Goal: Task Accomplishment & Management: Use online tool/utility

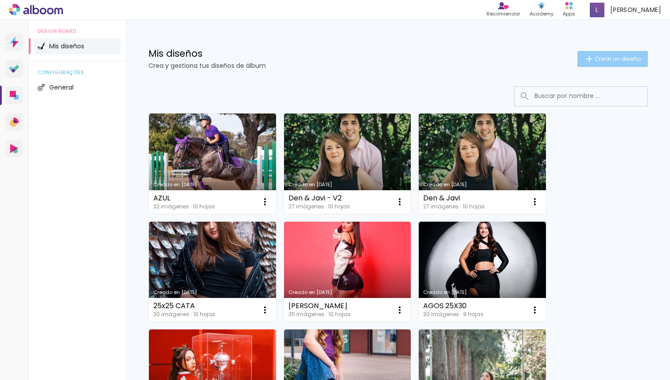
click at [622, 60] on span "Crear un diseño" at bounding box center [618, 59] width 47 height 6
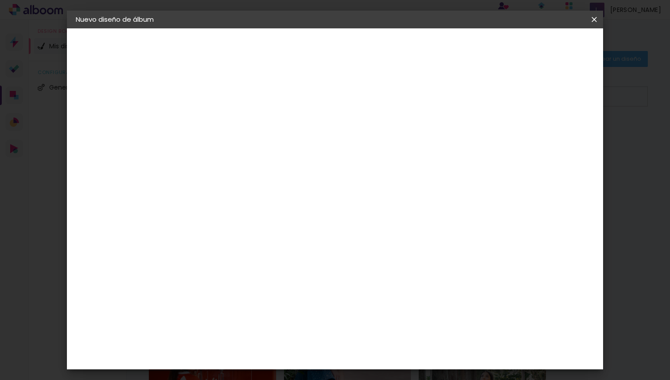
click at [221, 123] on input at bounding box center [221, 119] width 0 height 14
type input "[PERSON_NAME] y [PERSON_NAME]"
type paper-input "[PERSON_NAME] y [PERSON_NAME]"
click at [0, 0] on slot "Avanzar" at bounding box center [0, 0] width 0 height 0
click at [0, 0] on slot "Tamaño libre" at bounding box center [0, 0] width 0 height 0
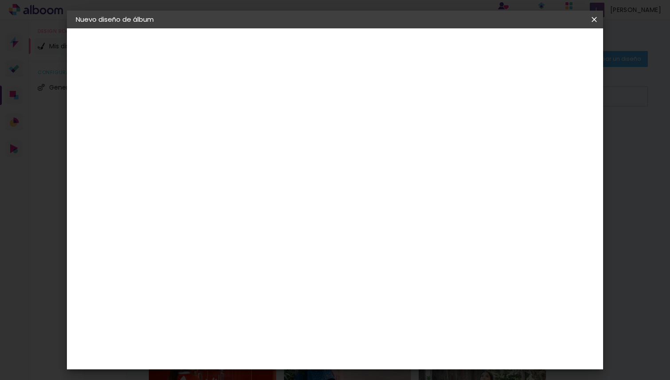
click at [0, 0] on slot "Tamaño libre" at bounding box center [0, 0] width 0 height 0
click at [372, 166] on paper-listbox "Tamaño libre Sugerir una encuadernadora" at bounding box center [330, 154] width 83 height 83
click at [304, 137] on iron-icon at bounding box center [298, 134] width 11 height 11
click at [0, 0] on slot "Avanzar" at bounding box center [0, 0] width 0 height 0
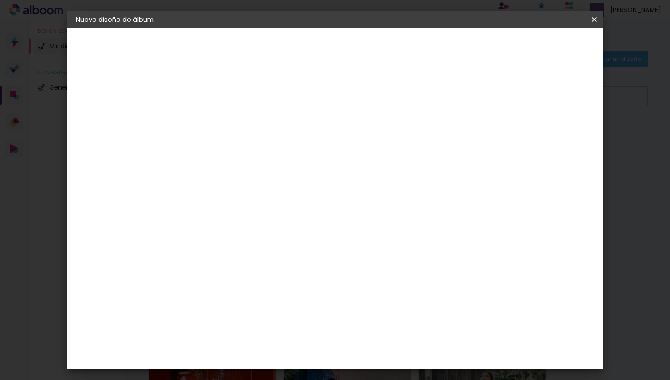
click at [198, 243] on input "30" at bounding box center [192, 241] width 23 height 13
type input "25"
type paper-input "25"
drag, startPoint x: 389, startPoint y: 323, endPoint x: 384, endPoint y: 323, distance: 4.9
click at [384, 323] on input "60" at bounding box center [383, 323] width 23 height 13
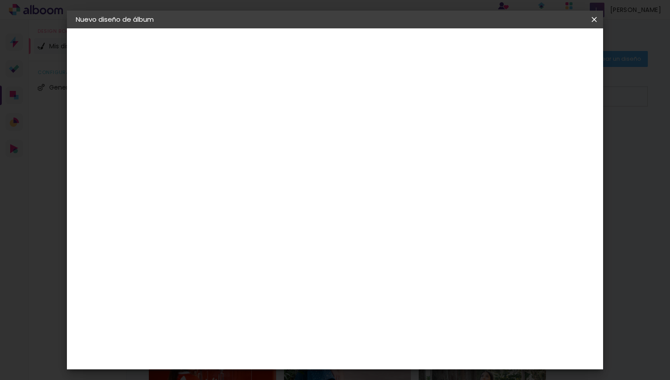
click at [316, 183] on div "30 cm cm cm mm La mayoría de las encuadernadoras sugieren sangrado." at bounding box center [371, 147] width 378 height 71
type input "4"
type paper-input "4"
click at [553, 136] on input "4" at bounding box center [548, 133] width 16 height 13
type input "3"
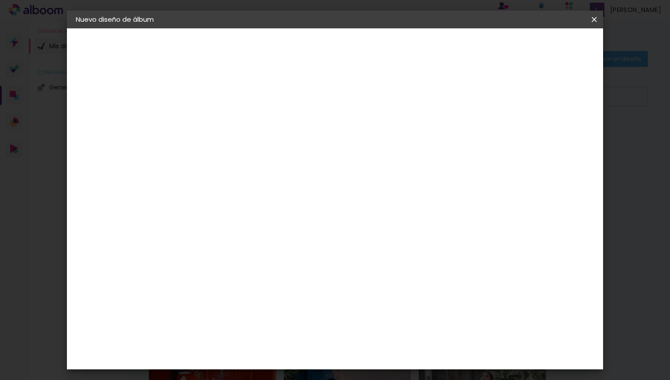
type paper-input "3"
click at [553, 136] on input "3" at bounding box center [551, 133] width 16 height 13
type input "2"
type paper-input "2"
click at [553, 136] on input "2" at bounding box center [551, 133] width 16 height 13
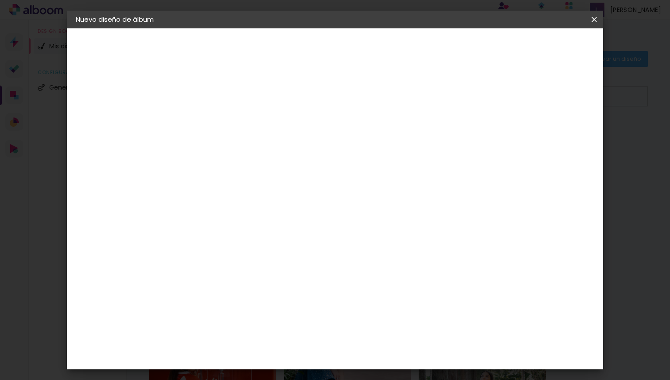
type input "1"
type paper-input "1"
click at [553, 136] on input "1" at bounding box center [553, 133] width 16 height 13
type input "0"
click at [558, 137] on input "0" at bounding box center [553, 133] width 16 height 13
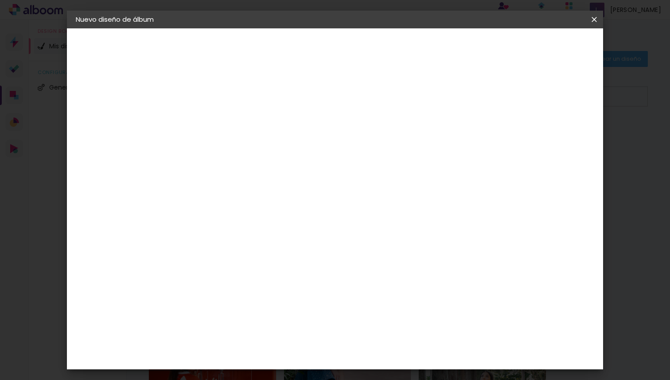
click at [547, 53] on paper-button "Empezar diseño" at bounding box center [513, 46] width 67 height 15
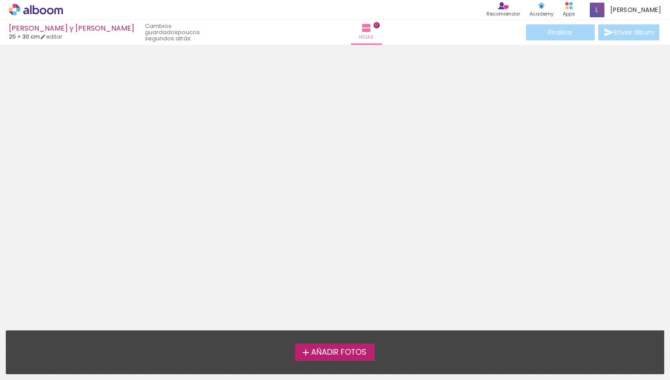
click at [346, 354] on span "Añadir Fotos" at bounding box center [338, 352] width 55 height 8
click at [0, 0] on input "file" at bounding box center [0, 0] width 0 height 0
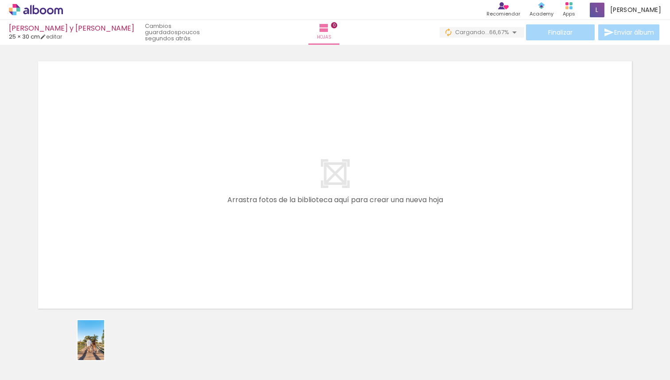
drag, startPoint x: 92, startPoint y: 365, endPoint x: 104, endPoint y: 347, distance: 22.0
click at [94, 347] on div at bounding box center [79, 350] width 29 height 44
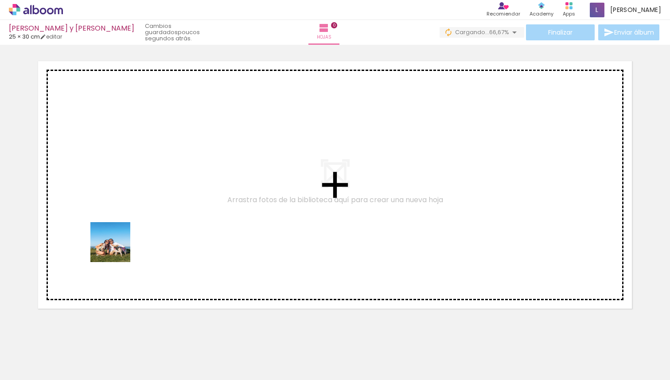
drag, startPoint x: 144, startPoint y: 361, endPoint x: 112, endPoint y: 222, distance: 143.2
click at [112, 221] on quentale-workspace at bounding box center [335, 190] width 670 height 380
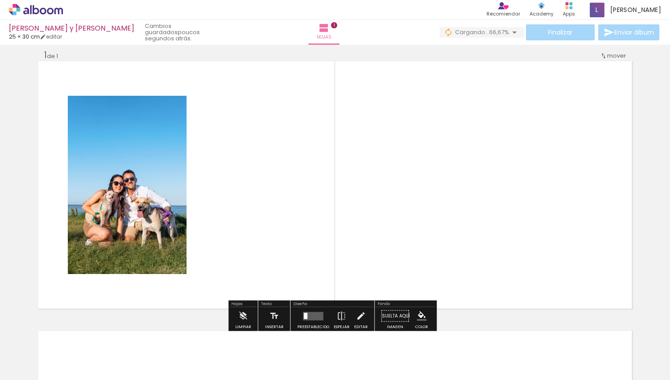
scroll to position [9, 0]
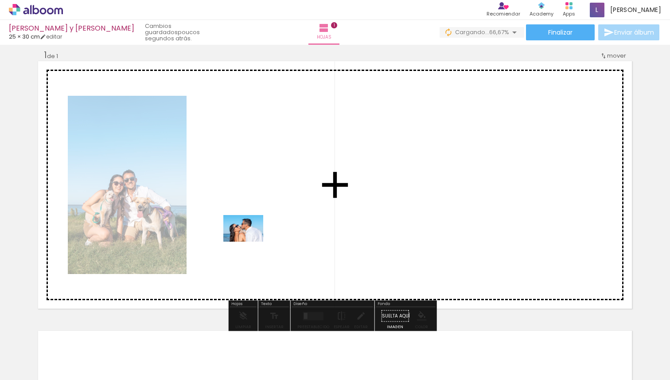
drag, startPoint x: 190, startPoint y: 350, endPoint x: 250, endPoint y: 241, distance: 123.3
click at [250, 241] on quentale-workspace at bounding box center [335, 190] width 670 height 380
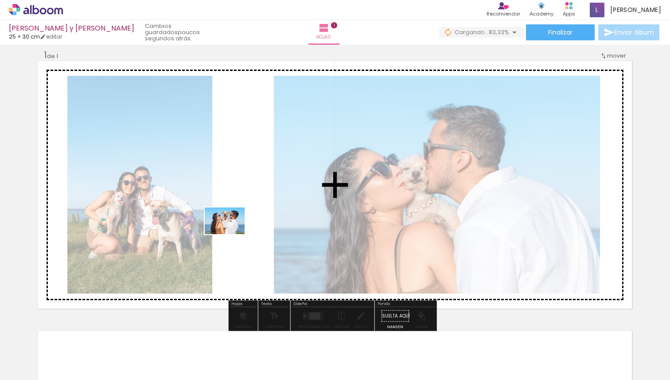
drag, startPoint x: 295, startPoint y: 354, endPoint x: 231, endPoint y: 234, distance: 136.2
click at [231, 234] on quentale-workspace at bounding box center [335, 190] width 670 height 380
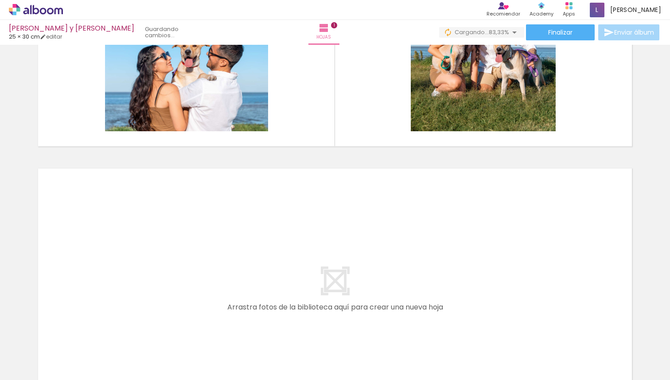
scroll to position [173, 0]
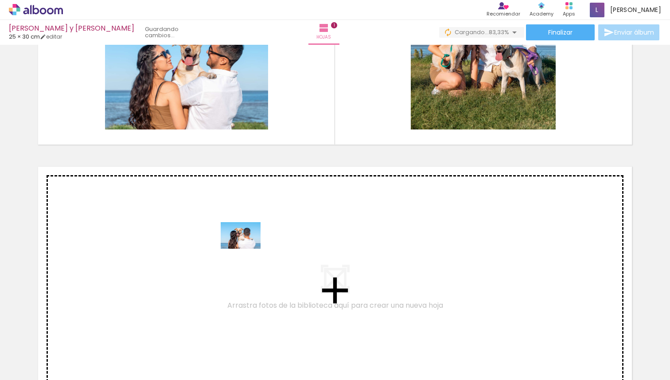
drag, startPoint x: 247, startPoint y: 362, endPoint x: 247, endPoint y: 249, distance: 113.0
click at [247, 249] on quentale-workspace at bounding box center [335, 190] width 670 height 380
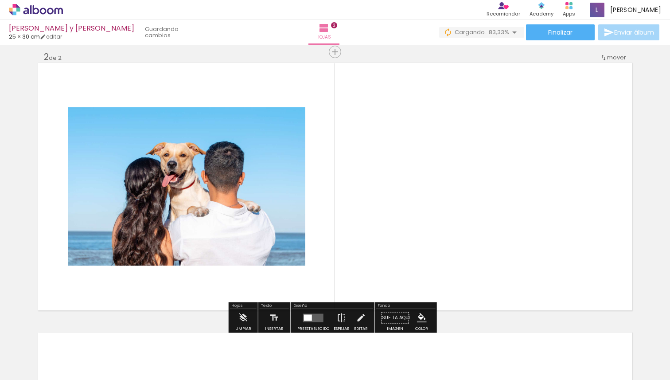
scroll to position [279, 0]
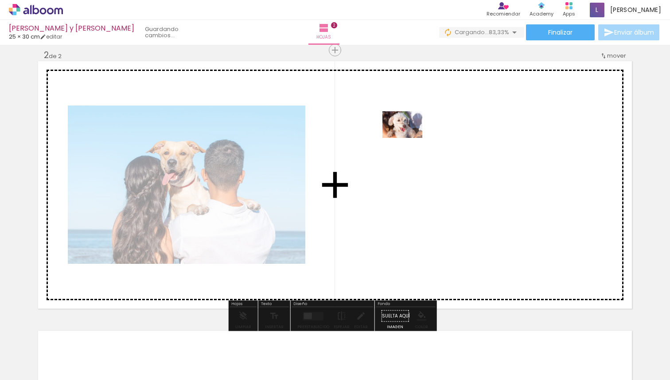
drag, startPoint x: 341, startPoint y: 357, endPoint x: 409, endPoint y: 138, distance: 229.1
click at [409, 138] on quentale-workspace at bounding box center [335, 190] width 670 height 380
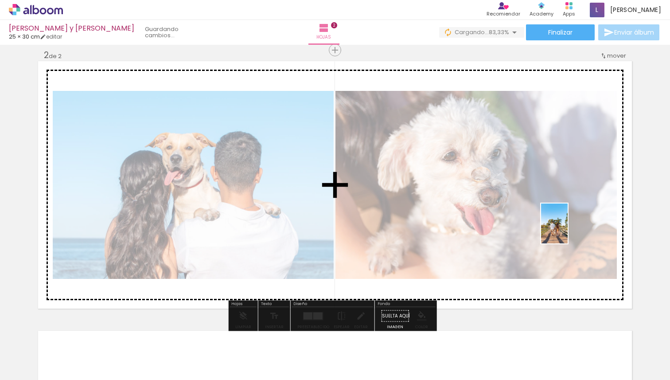
drag, startPoint x: 98, startPoint y: 353, endPoint x: 568, endPoint y: 230, distance: 485.9
click at [568, 230] on quentale-workspace at bounding box center [335, 190] width 670 height 380
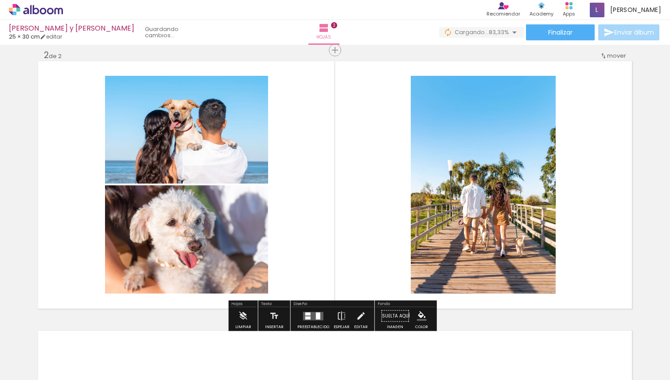
click at [311, 318] on quentale-layouter at bounding box center [313, 315] width 20 height 8
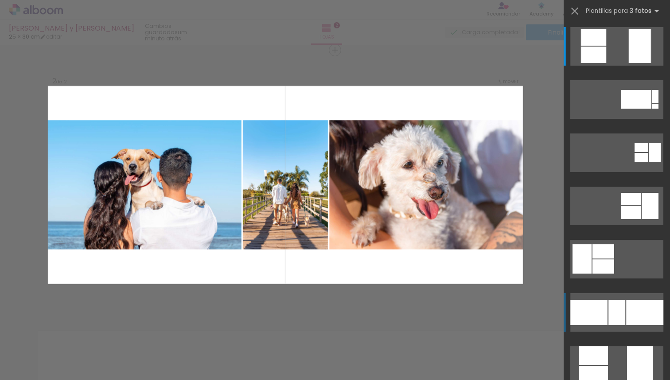
click at [617, 316] on div at bounding box center [616, 311] width 17 height 25
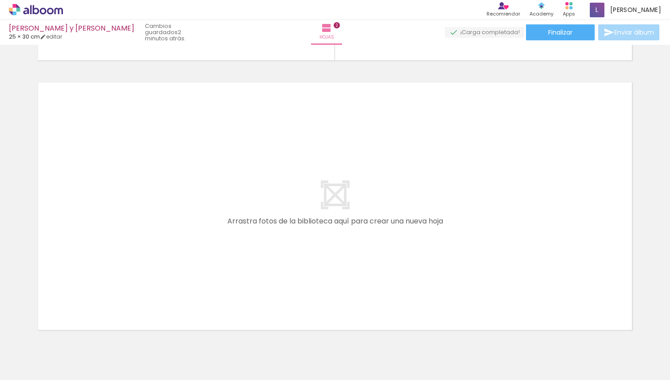
scroll to position [563, 0]
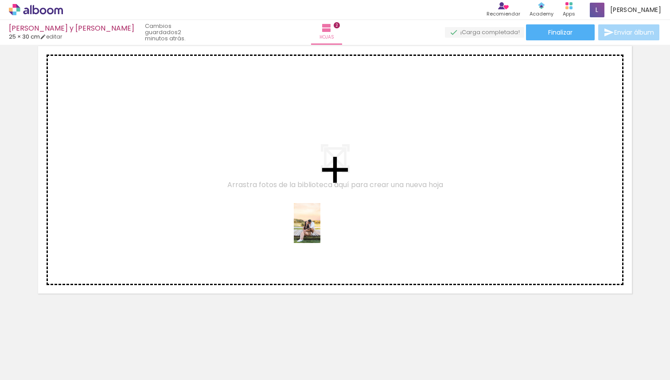
drag, startPoint x: 394, startPoint y: 362, endPoint x: 320, endPoint y: 229, distance: 151.5
click at [320, 229] on quentale-workspace at bounding box center [335, 190] width 670 height 380
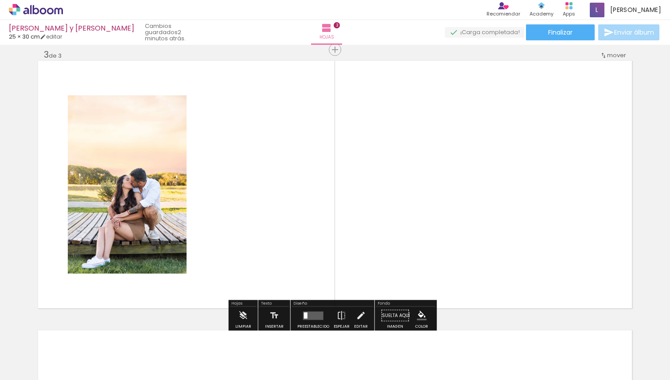
scroll to position [548, 0]
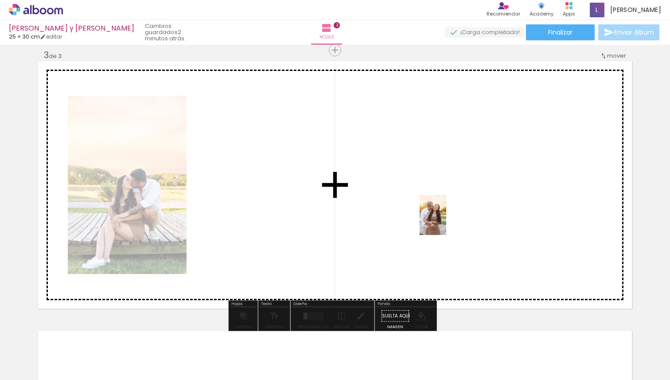
drag, startPoint x: 448, startPoint y: 358, endPoint x: 445, endPoint y: 222, distance: 135.6
click at [445, 222] on quentale-workspace at bounding box center [335, 190] width 670 height 380
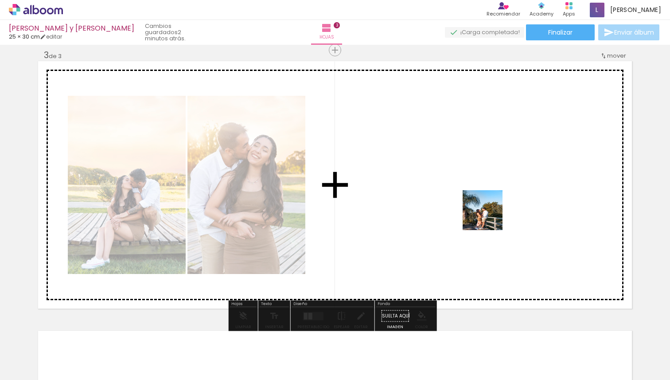
drag, startPoint x: 489, startPoint y: 360, endPoint x: 489, endPoint y: 183, distance: 177.2
click at [489, 183] on quentale-workspace at bounding box center [335, 190] width 670 height 380
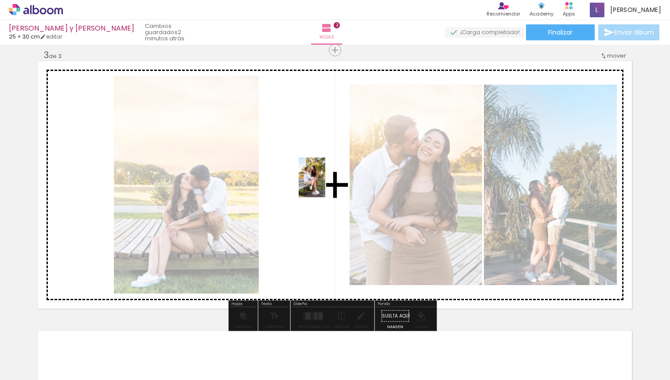
drag, startPoint x: 541, startPoint y: 357, endPoint x: 325, endPoint y: 184, distance: 276.8
click at [325, 184] on quentale-workspace at bounding box center [335, 190] width 670 height 380
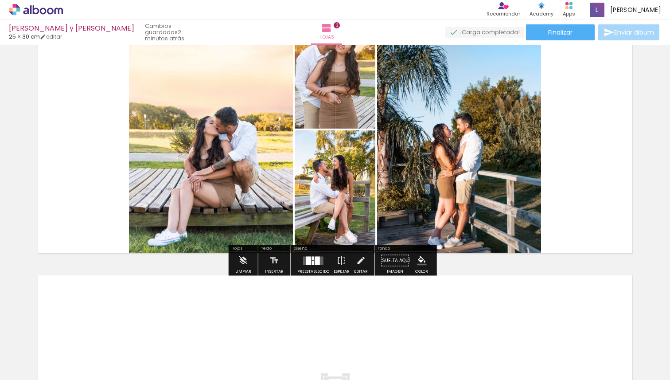
scroll to position [604, 0]
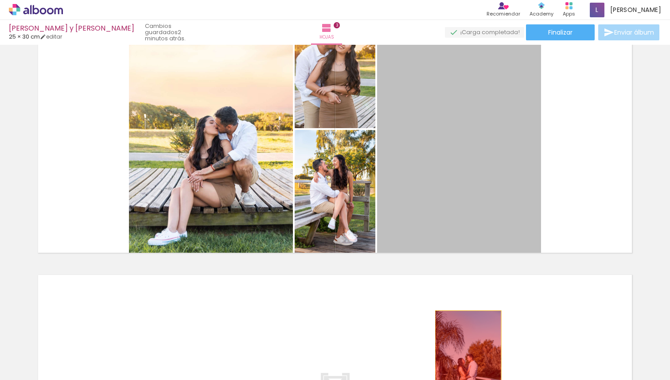
drag, startPoint x: 473, startPoint y: 163, endPoint x: 465, endPoint y: 360, distance: 196.9
click at [465, 360] on quentale-workspace at bounding box center [335, 190] width 670 height 380
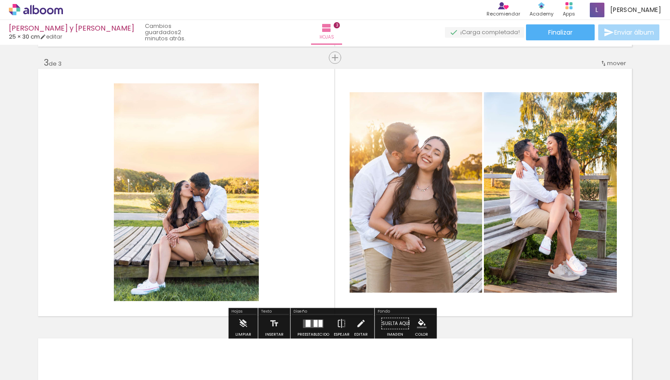
scroll to position [540, 0]
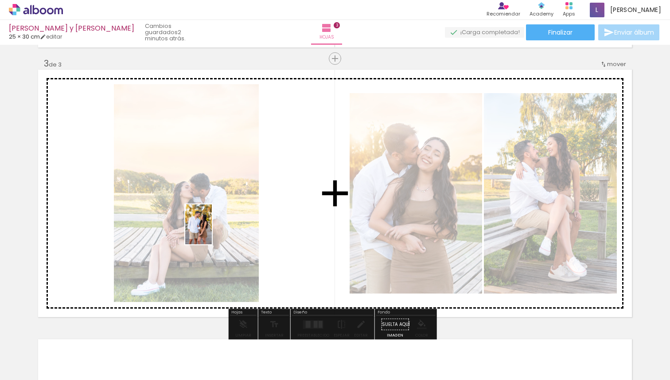
drag, startPoint x: 108, startPoint y: 357, endPoint x: 212, endPoint y: 231, distance: 163.3
click at [212, 231] on quentale-workspace at bounding box center [335, 190] width 670 height 380
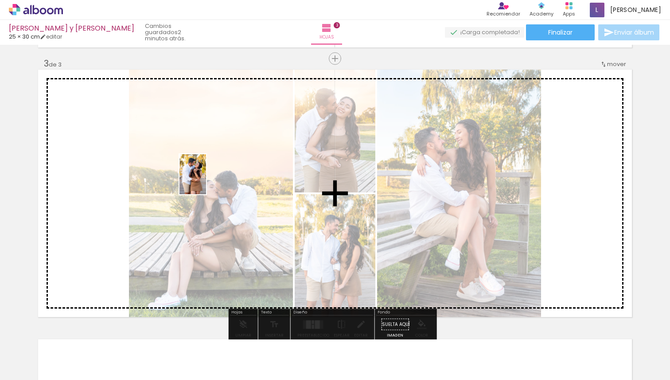
drag, startPoint x: 65, startPoint y: 360, endPoint x: 206, endPoint y: 181, distance: 227.8
click at [206, 181] on quentale-workspace at bounding box center [335, 190] width 670 height 380
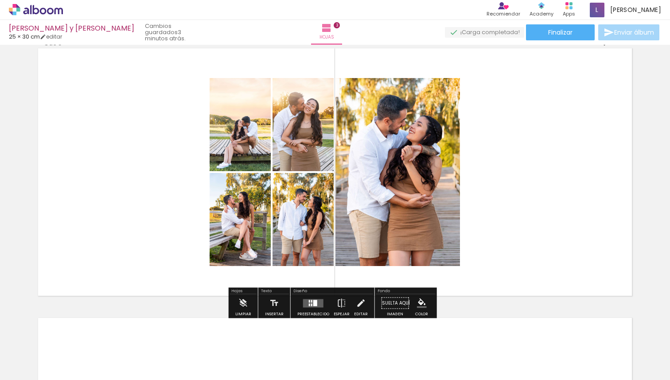
scroll to position [562, 0]
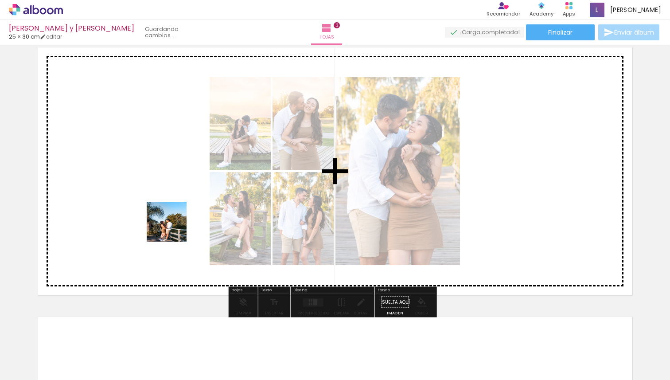
drag, startPoint x: 200, startPoint y: 360, endPoint x: 172, endPoint y: 226, distance: 137.1
click at [172, 226] on quentale-workspace at bounding box center [335, 190] width 670 height 380
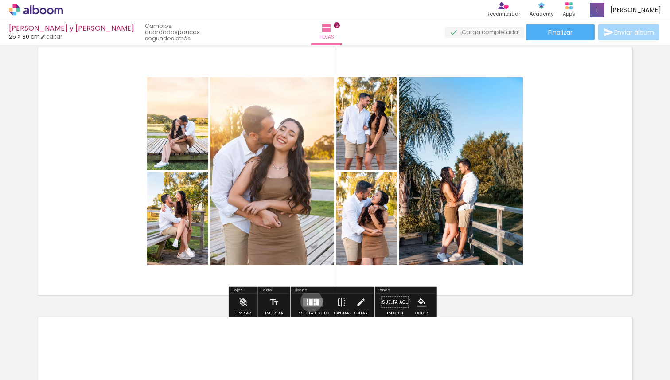
click at [309, 301] on div at bounding box center [311, 302] width 4 height 6
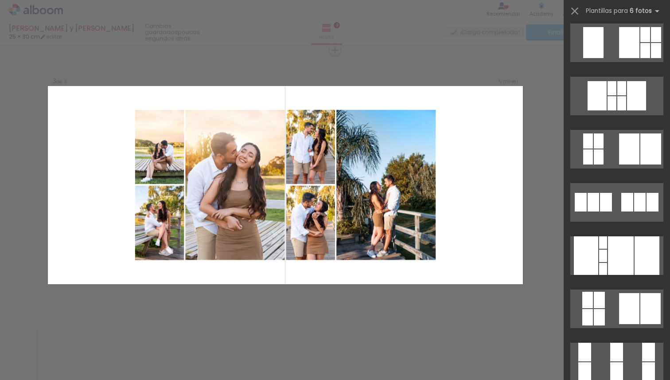
scroll to position [447, 0]
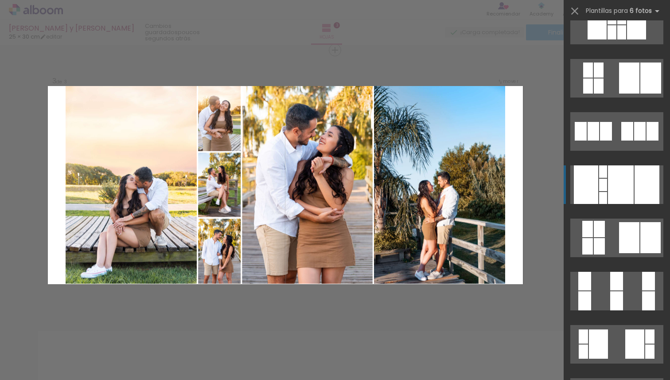
click at [618, 191] on div at bounding box center [621, 184] width 26 height 39
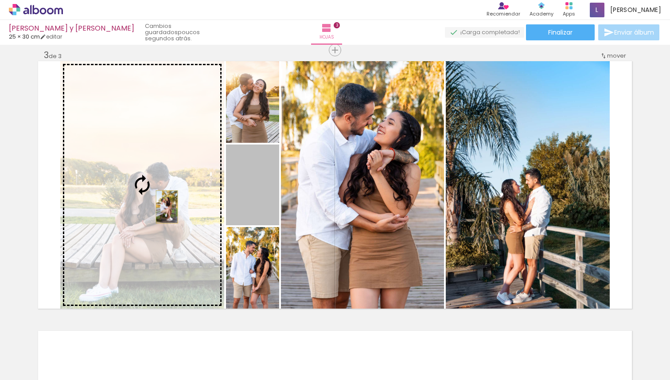
drag, startPoint x: 261, startPoint y: 193, endPoint x: 163, endPoint y: 206, distance: 98.4
click at [0, 0] on slot at bounding box center [0, 0] width 0 height 0
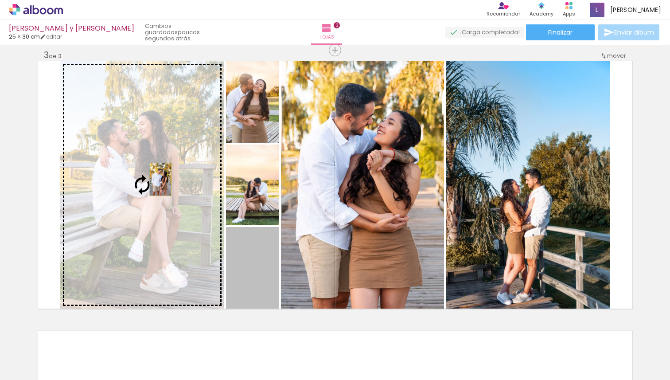
drag, startPoint x: 264, startPoint y: 267, endPoint x: 157, endPoint y: 179, distance: 138.5
click at [0, 0] on slot at bounding box center [0, 0] width 0 height 0
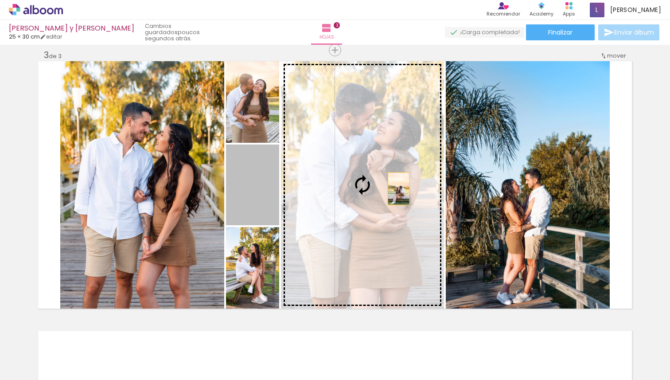
drag, startPoint x: 258, startPoint y: 206, endPoint x: 395, endPoint y: 188, distance: 138.1
click at [0, 0] on slot at bounding box center [0, 0] width 0 height 0
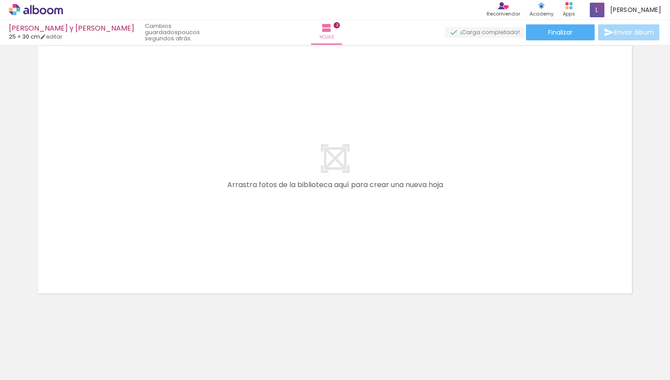
scroll to position [0, 513]
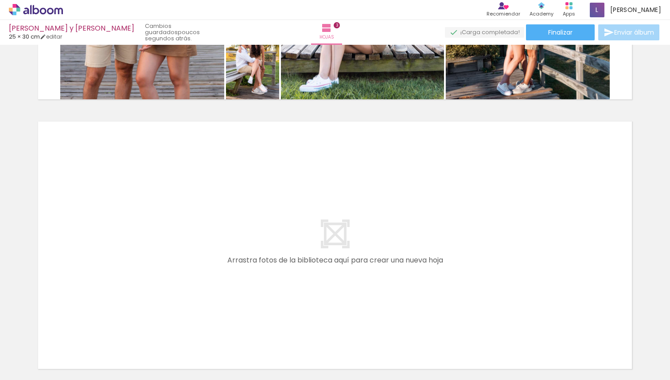
click at [240, 195] on quentale-layouter at bounding box center [335, 244] width 594 height 247
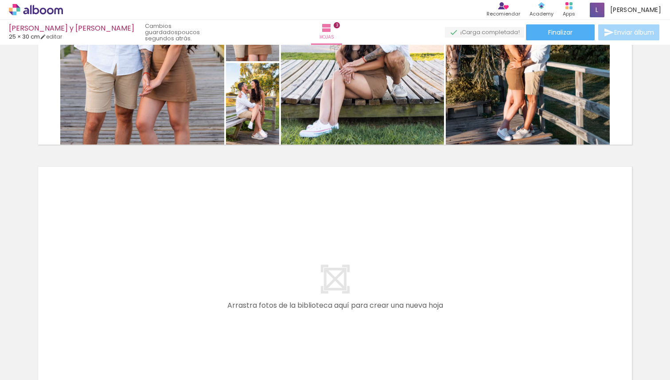
scroll to position [832, 0]
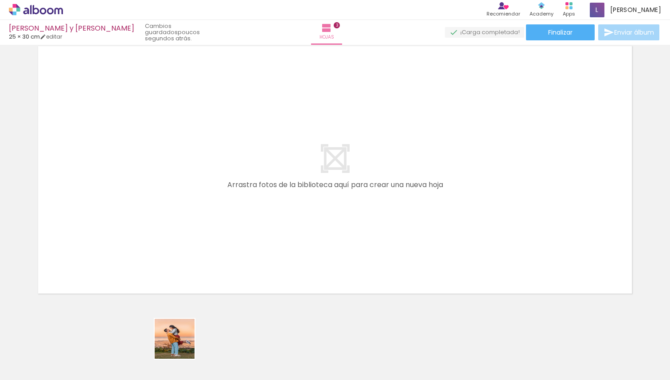
drag, startPoint x: 181, startPoint y: 360, endPoint x: 181, endPoint y: 258, distance: 101.5
click at [181, 258] on quentale-workspace at bounding box center [335, 190] width 670 height 380
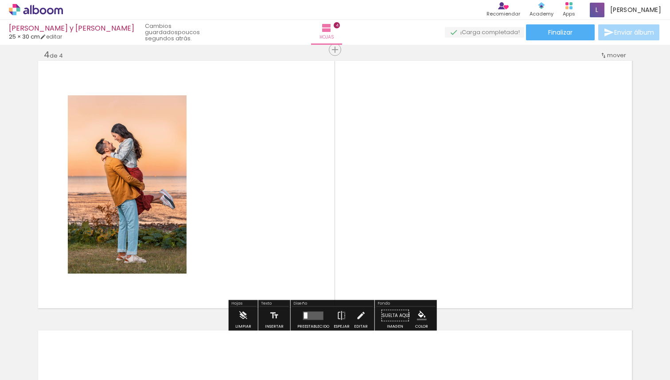
scroll to position [817, 0]
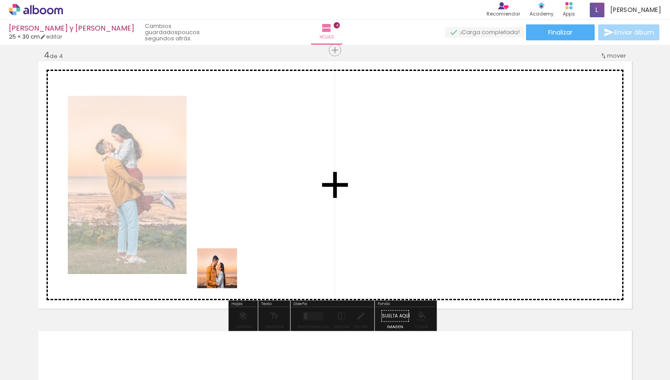
drag, startPoint x: 222, startPoint y: 352, endPoint x: 233, endPoint y: 233, distance: 118.8
click at [233, 233] on quentale-workspace at bounding box center [335, 190] width 670 height 380
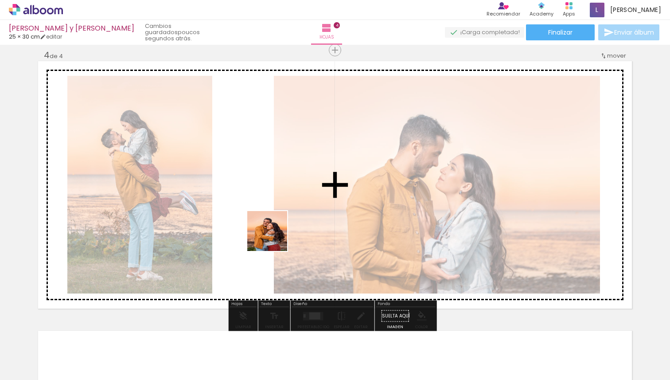
drag, startPoint x: 274, startPoint y: 364, endPoint x: 273, endPoint y: 214, distance: 150.6
click at [273, 213] on quentale-workspace at bounding box center [335, 190] width 670 height 380
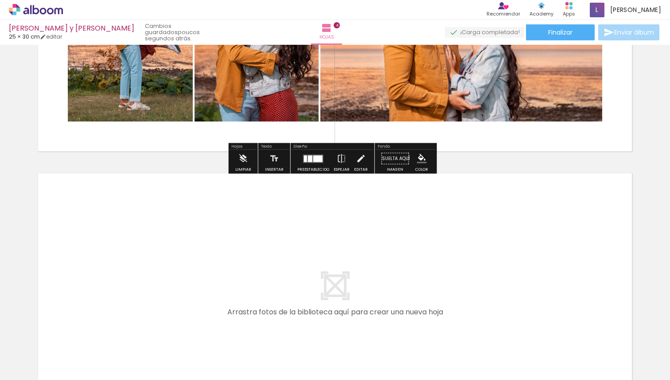
scroll to position [976, 0]
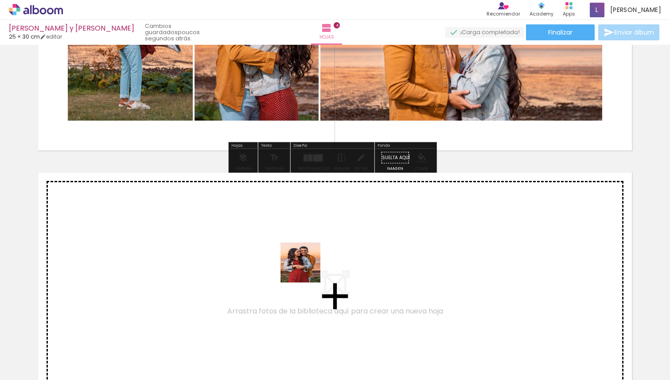
drag, startPoint x: 317, startPoint y: 362, endPoint x: 306, endPoint y: 268, distance: 94.1
click at [306, 268] on quentale-workspace at bounding box center [335, 190] width 670 height 380
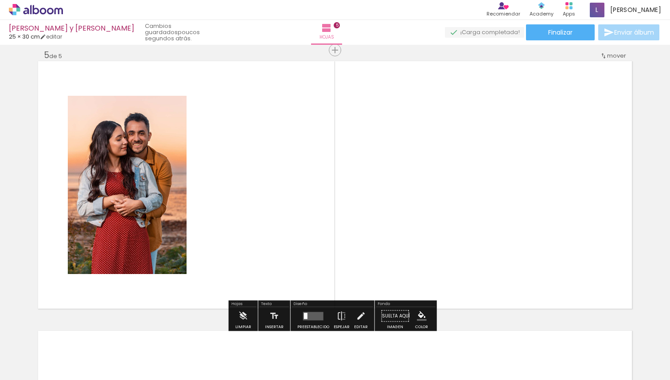
scroll to position [1087, 0]
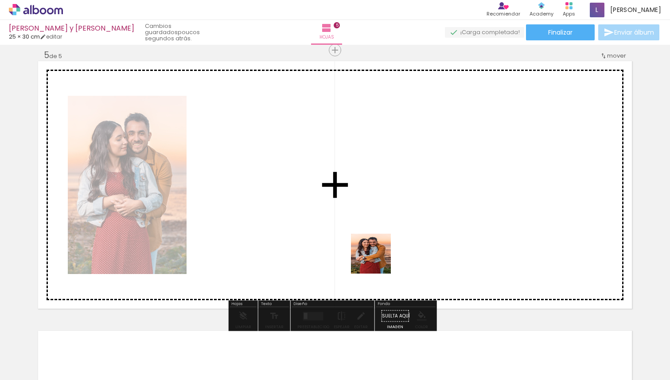
drag, startPoint x: 377, startPoint y: 362, endPoint x: 377, endPoint y: 206, distance: 155.5
click at [377, 206] on quentale-workspace at bounding box center [335, 190] width 670 height 380
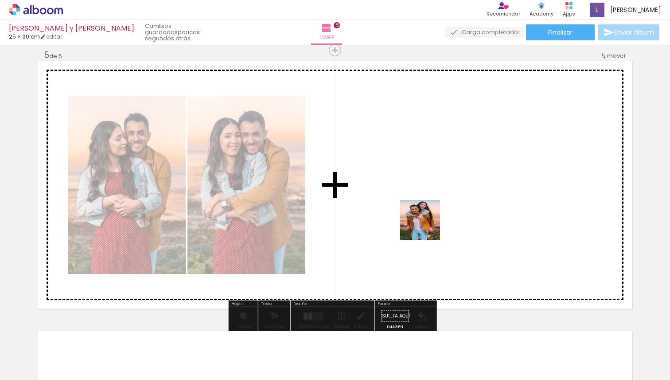
drag, startPoint x: 427, startPoint y: 363, endPoint x: 425, endPoint y: 211, distance: 151.5
click at [425, 211] on quentale-workspace at bounding box center [335, 190] width 670 height 380
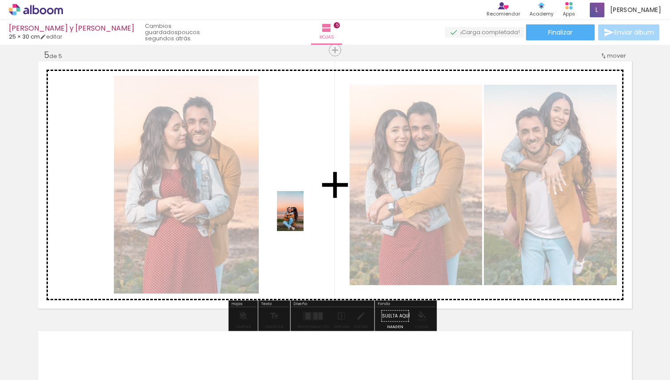
drag, startPoint x: 477, startPoint y: 360, endPoint x: 303, endPoint y: 218, distance: 224.4
click at [303, 218] on quentale-workspace at bounding box center [335, 190] width 670 height 380
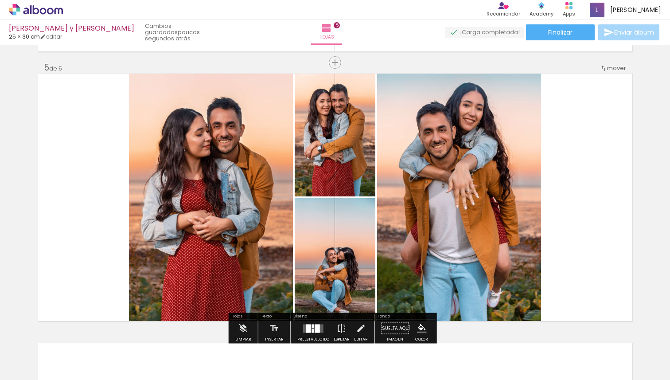
scroll to position [1105, 0]
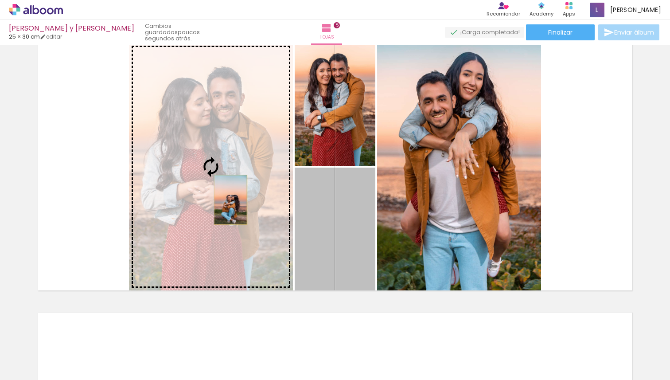
drag, startPoint x: 313, startPoint y: 249, endPoint x: 227, endPoint y: 199, distance: 99.0
click at [0, 0] on slot at bounding box center [0, 0] width 0 height 0
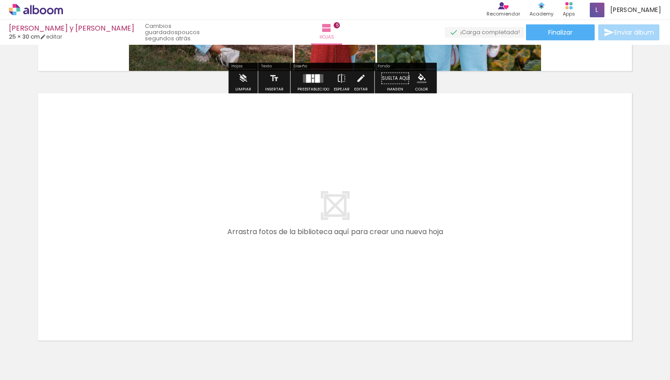
scroll to position [1371, 0]
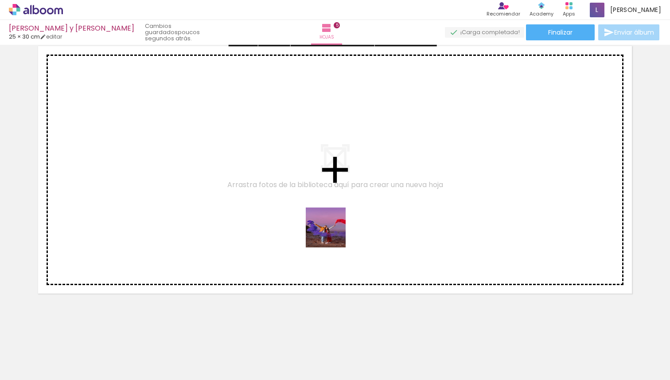
drag, startPoint x: 524, startPoint y: 356, endPoint x: 328, endPoint y: 231, distance: 232.0
click at [328, 231] on quentale-workspace at bounding box center [335, 190] width 670 height 380
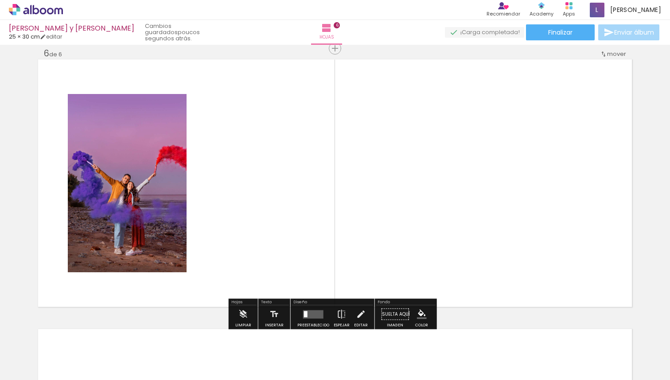
scroll to position [1356, 0]
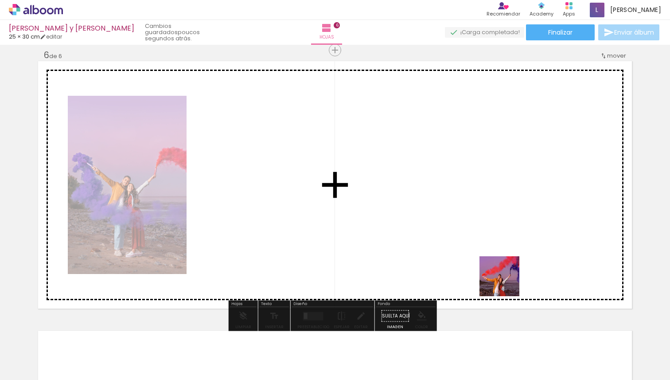
drag, startPoint x: 573, startPoint y: 351, endPoint x: 465, endPoint y: 211, distance: 176.2
click at [465, 211] on quentale-workspace at bounding box center [335, 190] width 670 height 380
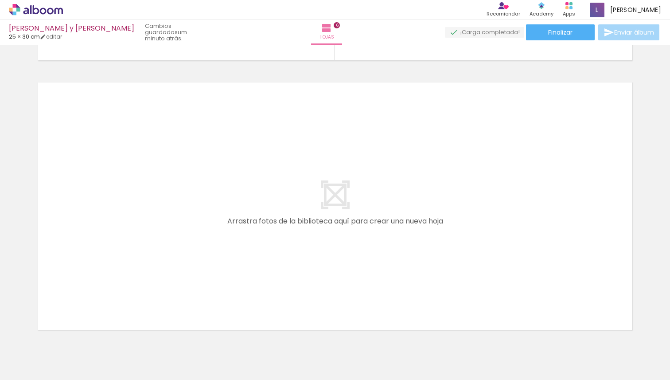
scroll to position [0, 894]
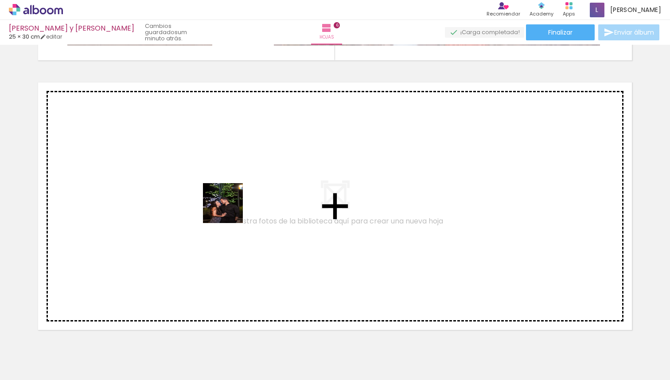
drag, startPoint x: 241, startPoint y: 362, endPoint x: 229, endPoint y: 209, distance: 154.3
click at [229, 209] on quentale-workspace at bounding box center [335, 190] width 670 height 380
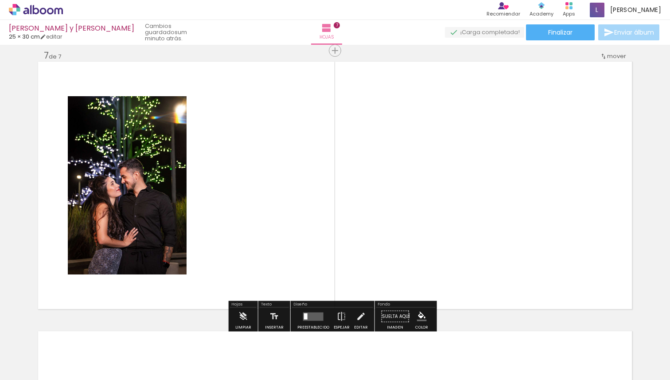
scroll to position [1625, 0]
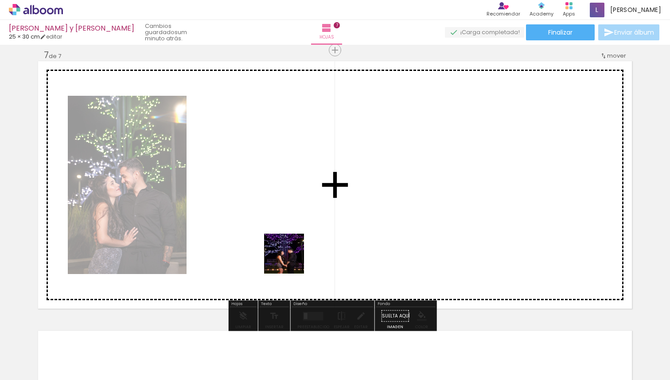
drag, startPoint x: 291, startPoint y: 354, endPoint x: 291, endPoint y: 197, distance: 157.3
click at [291, 197] on quentale-workspace at bounding box center [335, 190] width 670 height 380
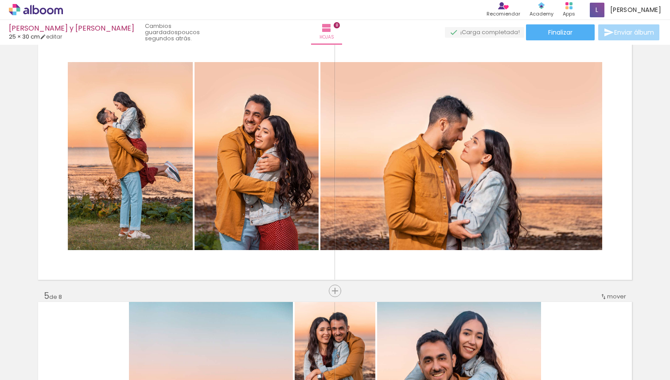
scroll to position [847, 0]
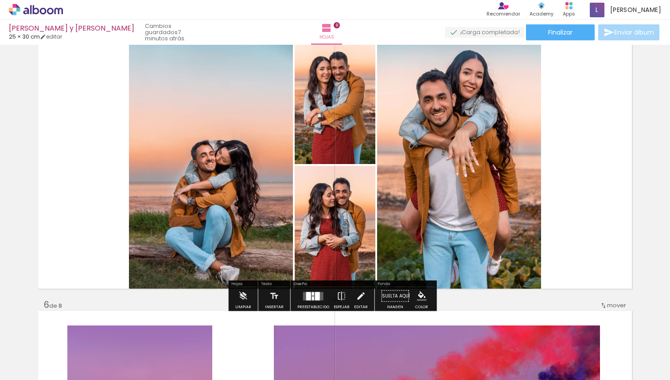
scroll to position [1113, 0]
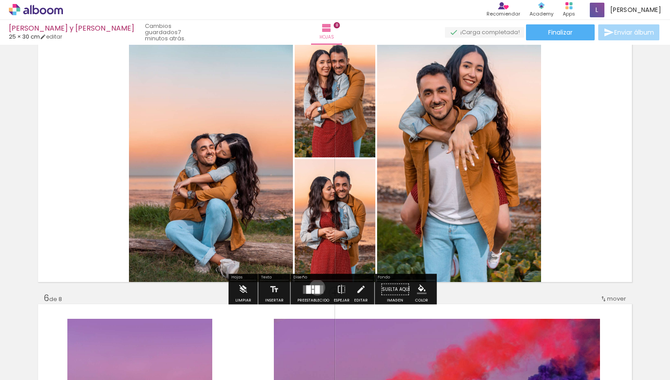
click at [315, 287] on div at bounding box center [317, 289] width 5 height 8
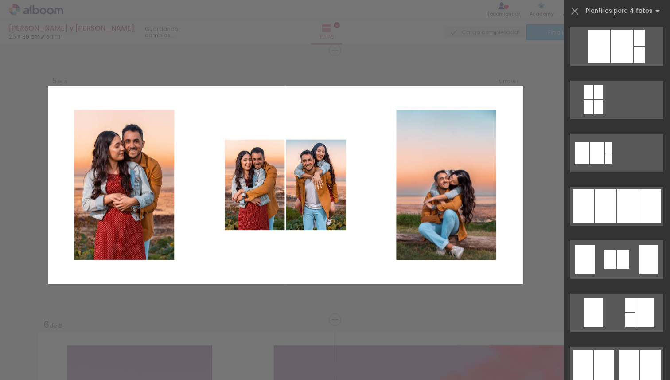
scroll to position [483, 0]
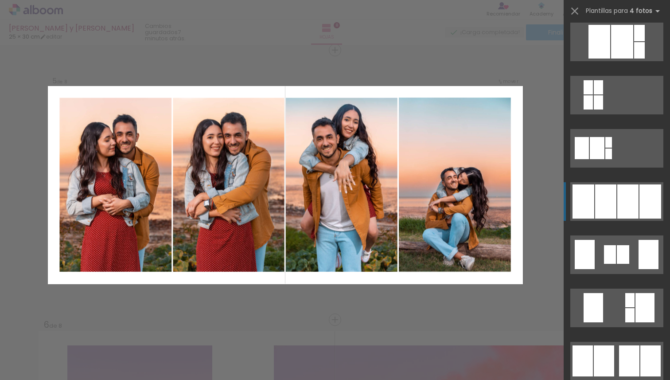
click at [612, 199] on div at bounding box center [605, 201] width 21 height 34
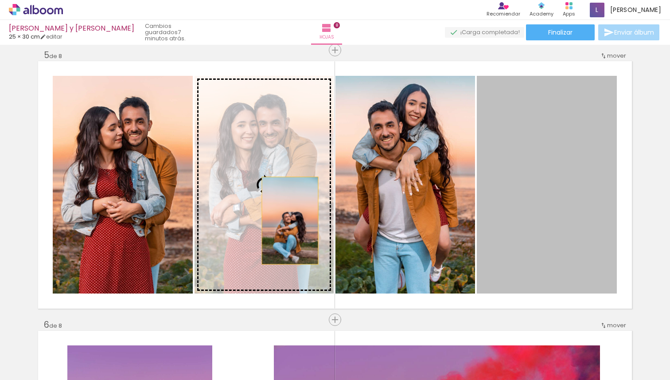
drag, startPoint x: 545, startPoint y: 218, endPoint x: 287, endPoint y: 220, distance: 258.3
click at [0, 0] on slot at bounding box center [0, 0] width 0 height 0
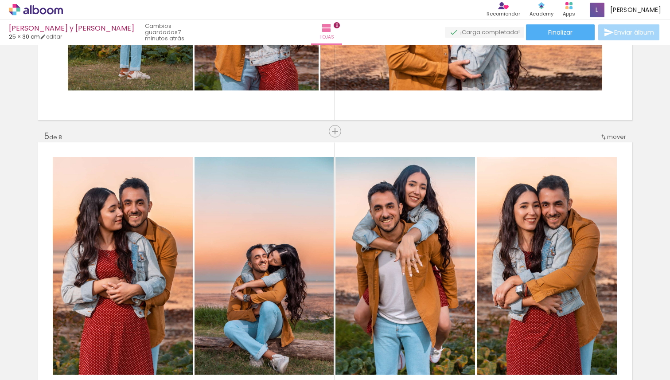
scroll to position [1008, 0]
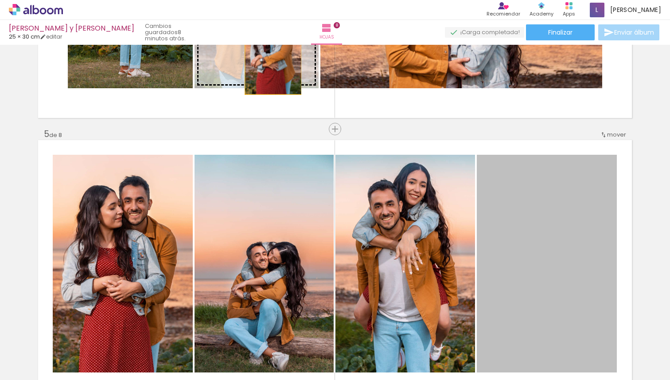
drag, startPoint x: 543, startPoint y: 252, endPoint x: 270, endPoint y: 51, distance: 338.4
click at [270, 51] on div "Insertar hoja 1 de 8 Insertar hoja 2 de 8 Insertar hoja 3 de 8 Insertar hoja 4 …" at bounding box center [335, 252] width 670 height 2425
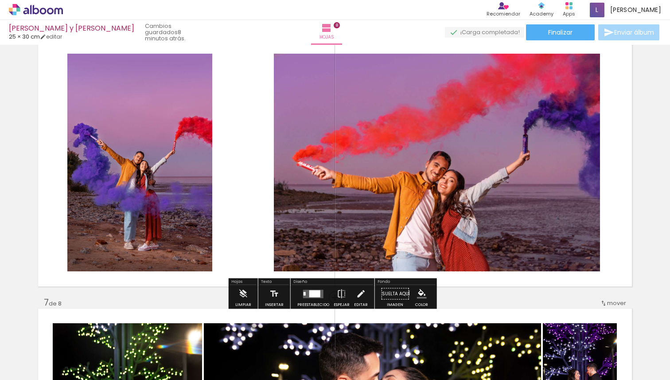
scroll to position [1379, 0]
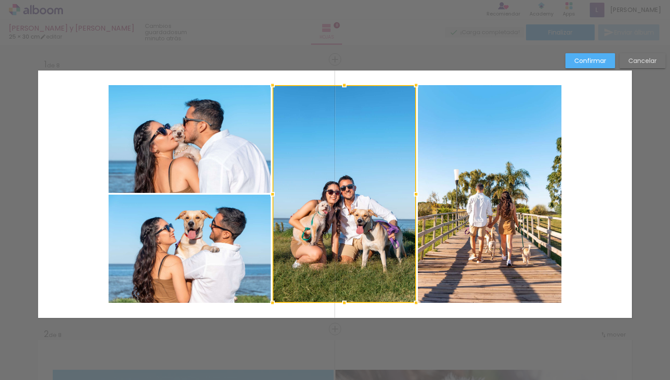
scroll to position [0, 894]
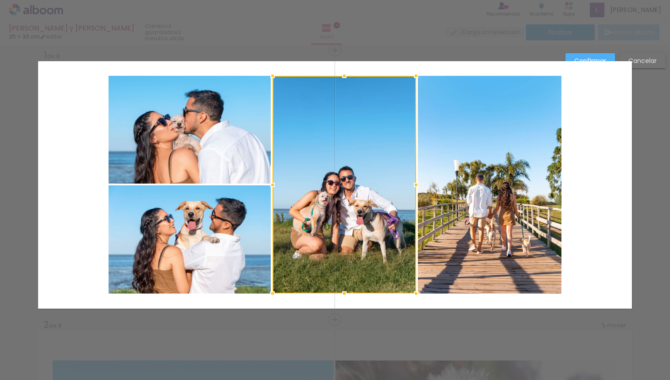
click at [350, 191] on div at bounding box center [344, 185] width 144 height 218
click at [0, 0] on slot "Cancelar" at bounding box center [0, 0] width 0 height 0
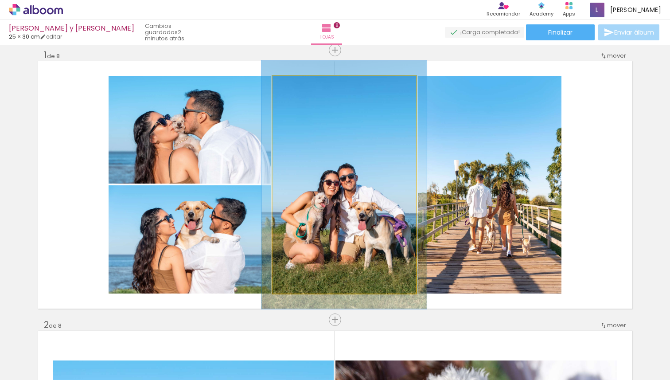
type paper-slider "114"
click at [295, 84] on div at bounding box center [298, 85] width 8 height 8
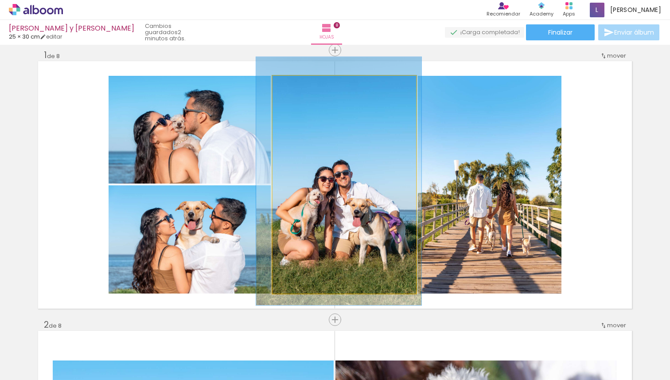
drag, startPoint x: 378, startPoint y: 155, endPoint x: 373, endPoint y: 152, distance: 6.4
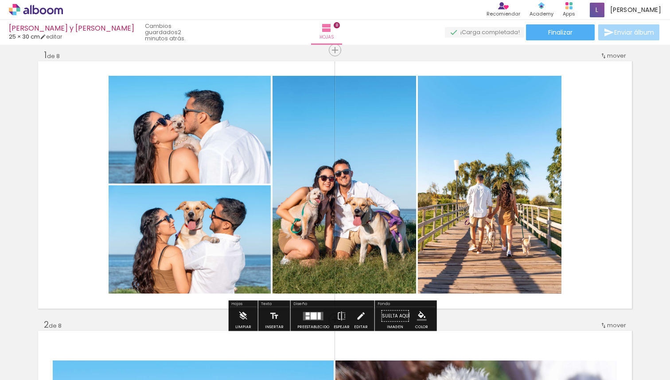
click at [214, 154] on quentale-photo at bounding box center [190, 130] width 162 height 108
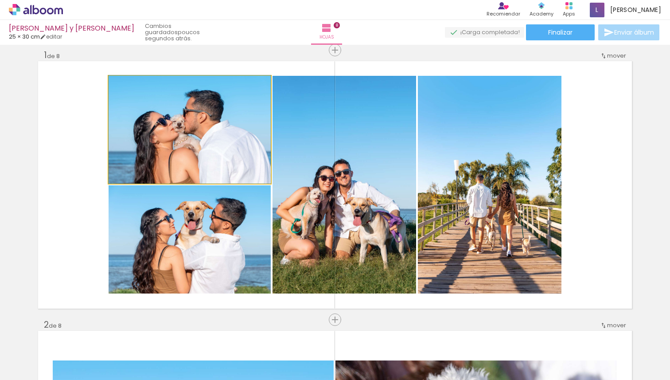
click at [214, 154] on quentale-photo at bounding box center [190, 130] width 162 height 108
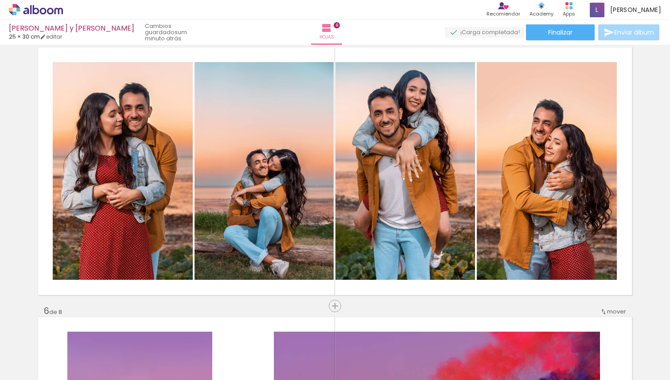
scroll to position [1096, 0]
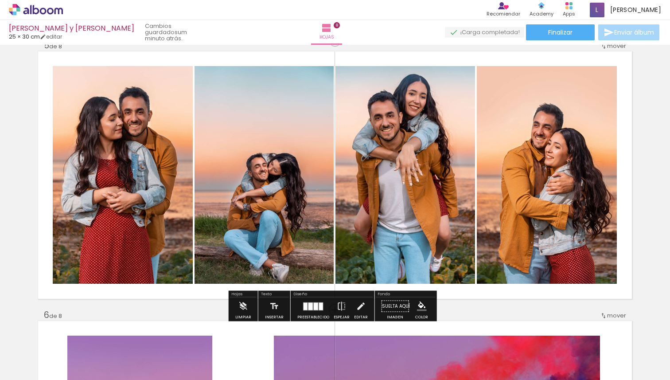
click at [396, 202] on quentale-photo at bounding box center [405, 175] width 140 height 218
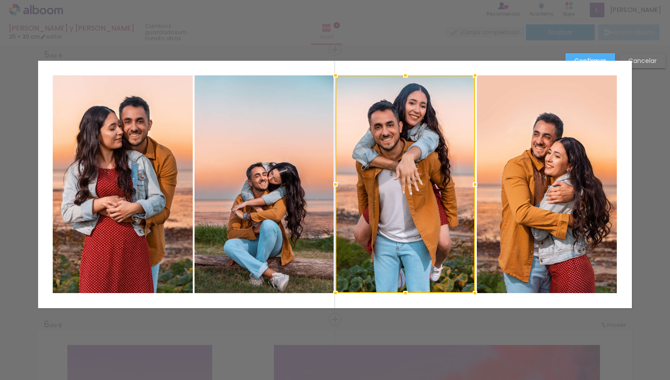
scroll to position [1087, 0]
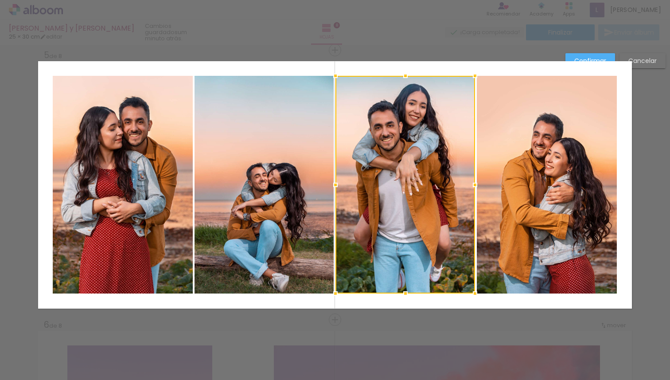
click at [651, 185] on div "Confirmar Cancelar" at bounding box center [335, 180] width 670 height 2445
click at [646, 163] on div "Confirmar Cancelar" at bounding box center [335, 180] width 670 height 2445
click at [0, 0] on slot "Cancelar" at bounding box center [0, 0] width 0 height 0
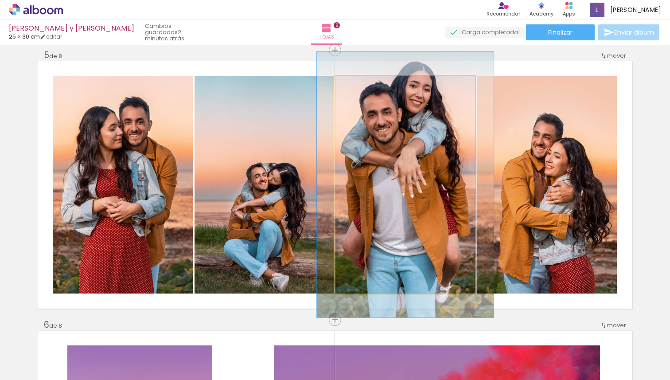
drag, startPoint x: 356, startPoint y: 87, endPoint x: 363, endPoint y: 89, distance: 7.3
type paper-slider "123"
click at [363, 89] on div at bounding box center [363, 85] width 14 height 14
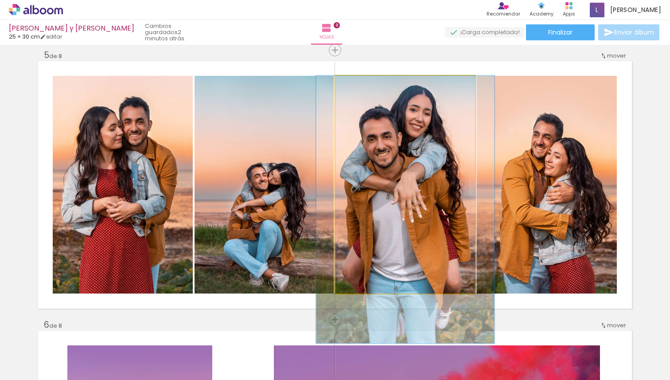
drag, startPoint x: 415, startPoint y: 159, endPoint x: 415, endPoint y: 193, distance: 34.1
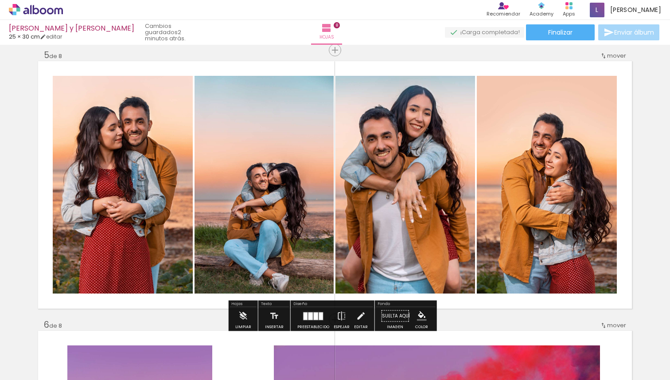
click at [645, 148] on div "Insertar hoja 1 de 8 Insertar hoja 2 de 8 Insertar hoja 3 de 8 Insertar hoja 4 …" at bounding box center [335, 173] width 670 height 2425
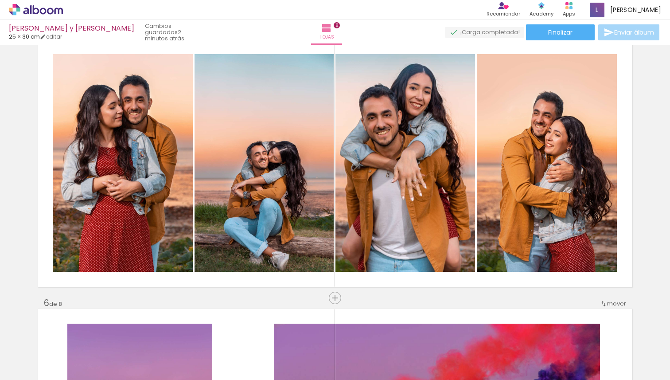
scroll to position [1124, 0]
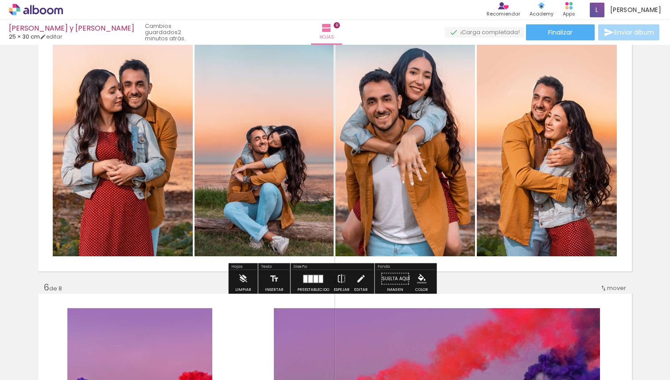
click at [649, 179] on div "Insertar hoja 1 de 8 Insertar hoja 2 de 8 Insertar hoja 3 de 8 Insertar hoja 4 …" at bounding box center [335, 136] width 670 height 2425
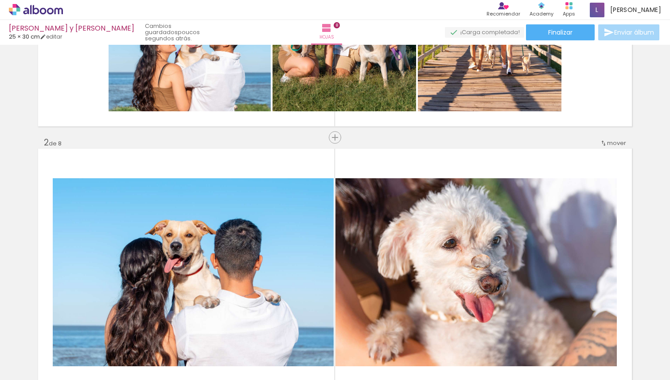
scroll to position [0, 0]
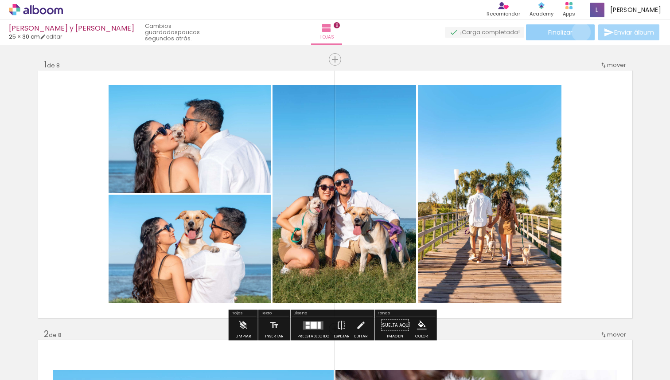
click at [578, 32] on paper-button "Finalizar" at bounding box center [560, 32] width 69 height 16
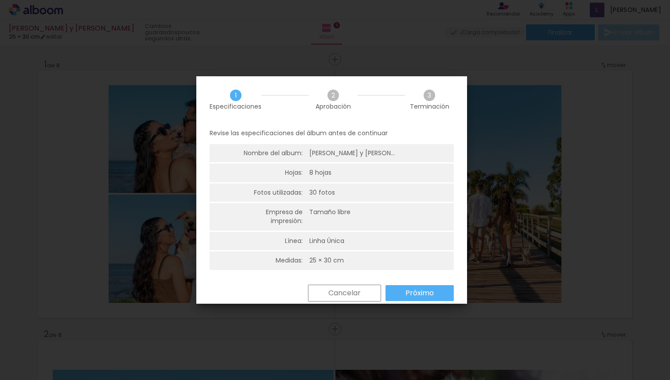
click at [0, 0] on slot "Próximo" at bounding box center [0, 0] width 0 height 0
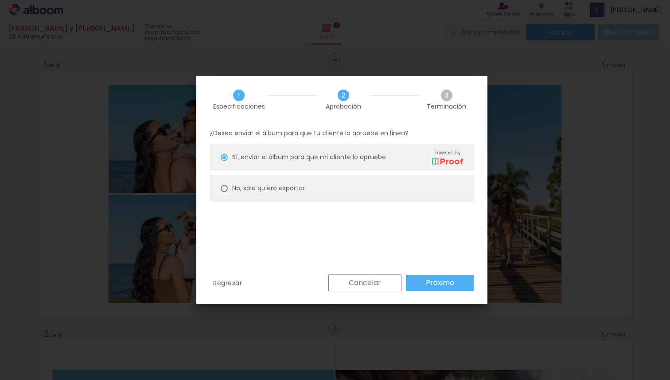
click at [376, 195] on paper-radio-button "No, solo quiero exportar" at bounding box center [342, 188] width 264 height 27
type paper-radio-button "on"
click at [0, 0] on slot "Próximo" at bounding box center [0, 0] width 0 height 0
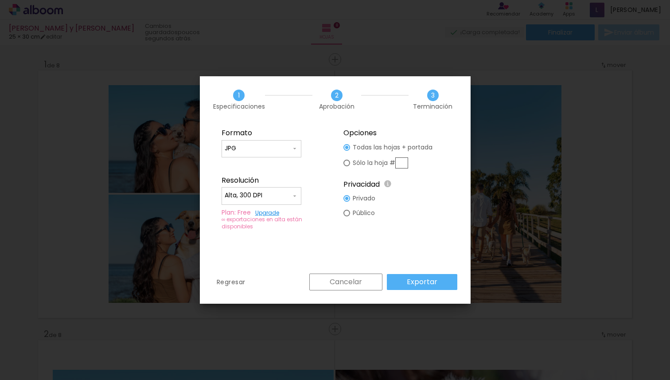
click at [285, 192] on input "Alta, 300 DPI" at bounding box center [258, 195] width 66 height 9
click at [272, 212] on paper-item "Baja" at bounding box center [262, 212] width 80 height 18
type input "Baja"
click at [250, 151] on input "JPG" at bounding box center [258, 148] width 66 height 9
click at [250, 166] on paper-item "PDF" at bounding box center [262, 165] width 80 height 18
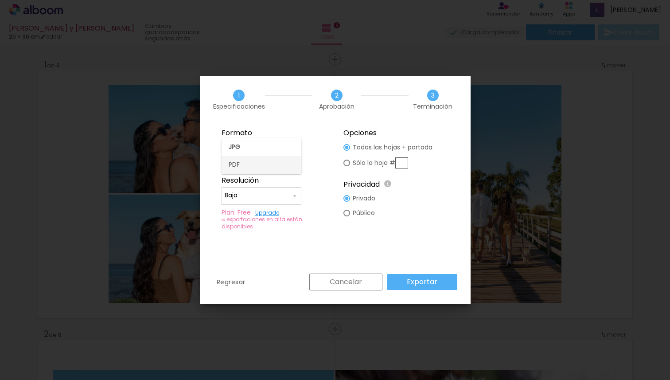
type input "PDF"
click at [434, 276] on paper-button "Exportar" at bounding box center [422, 282] width 70 height 16
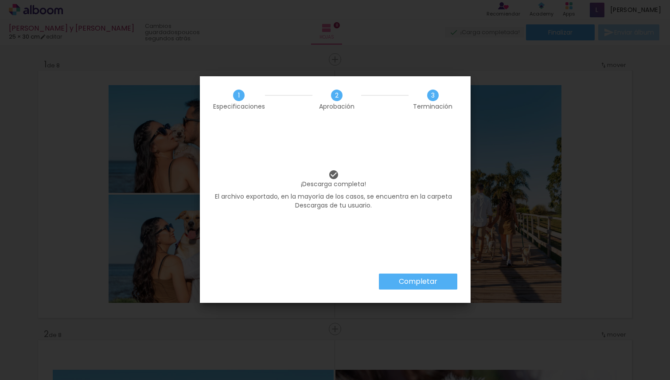
scroll to position [0, 894]
click at [419, 276] on paper-button "Completar" at bounding box center [418, 281] width 78 height 16
